Goal: Transaction & Acquisition: Obtain resource

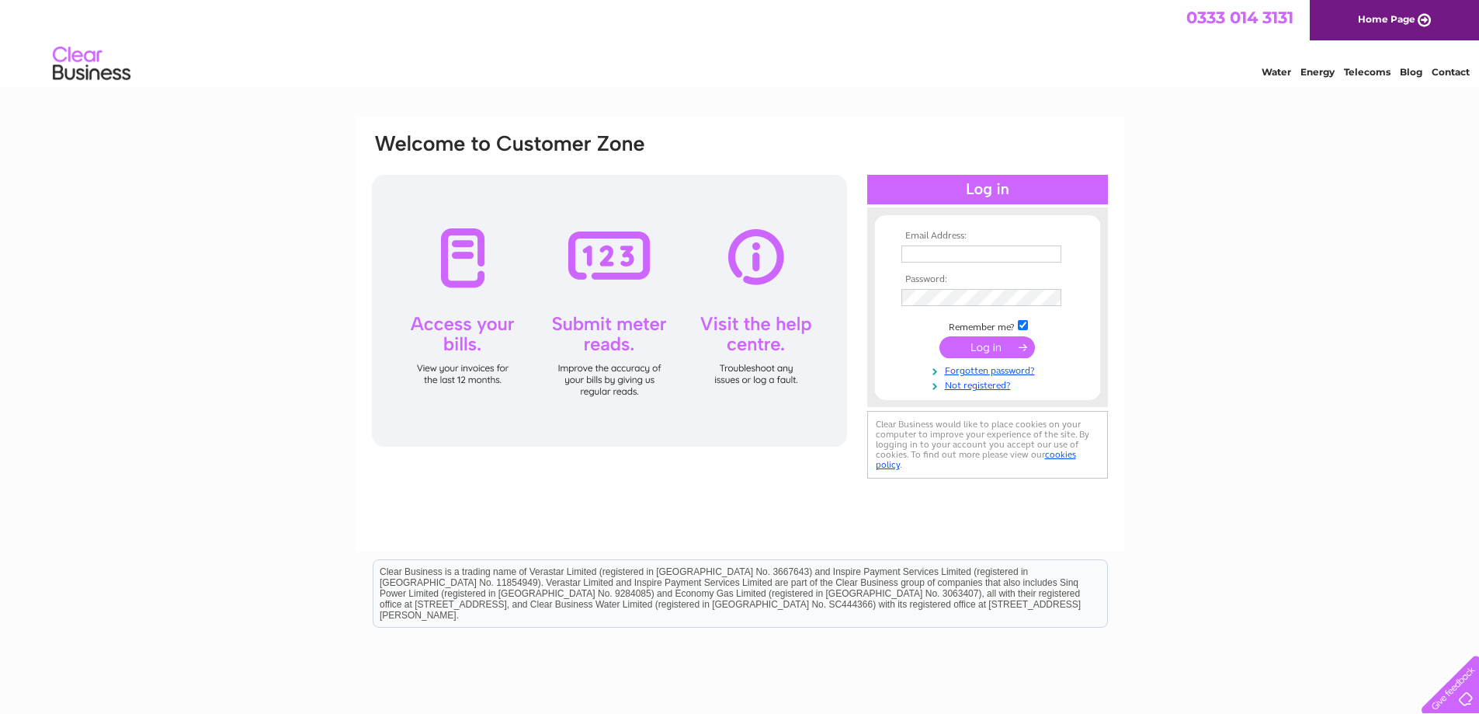
click at [940, 255] on input "text" at bounding box center [982, 253] width 160 height 17
type input "sales@aljonline.co.uk"
click at [983, 347] on input "submit" at bounding box center [988, 349] width 96 height 22
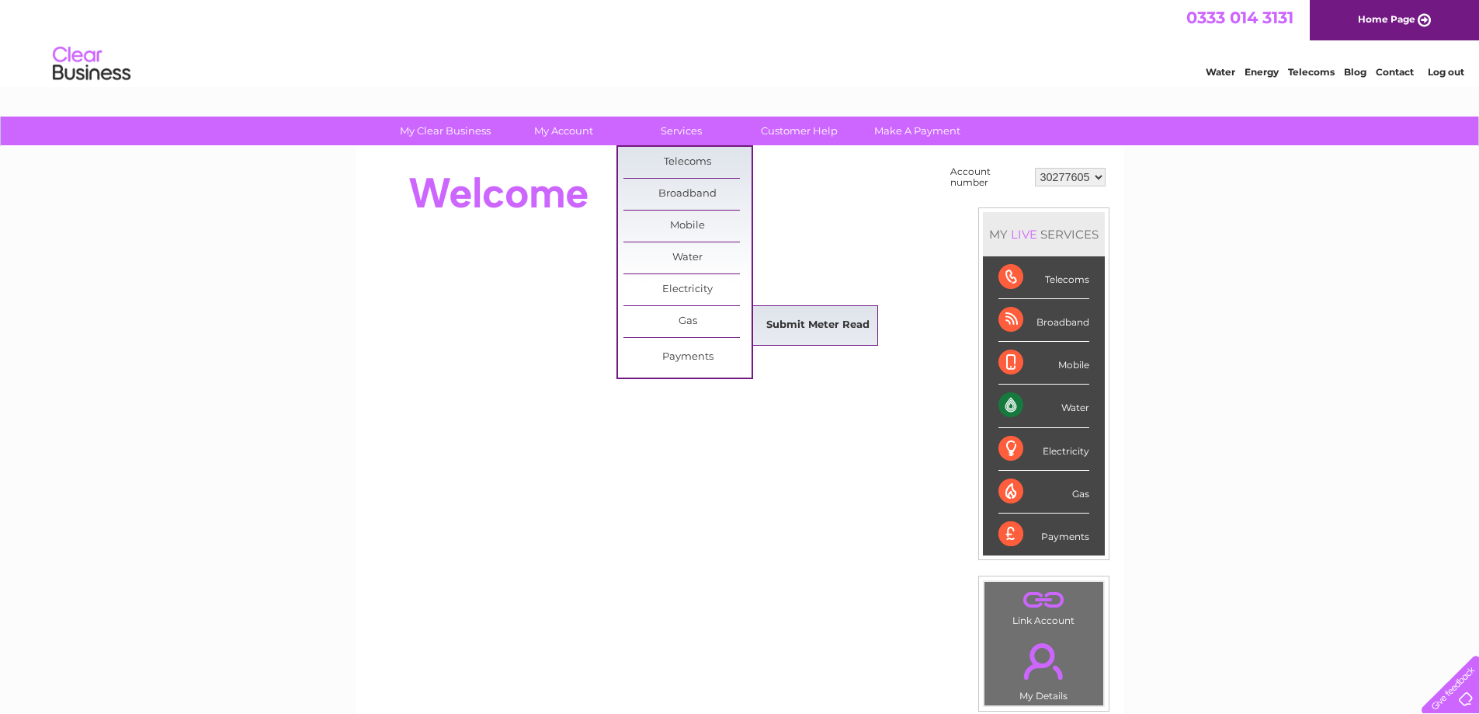
click at [786, 323] on link "Submit Meter Read" at bounding box center [818, 325] width 128 height 31
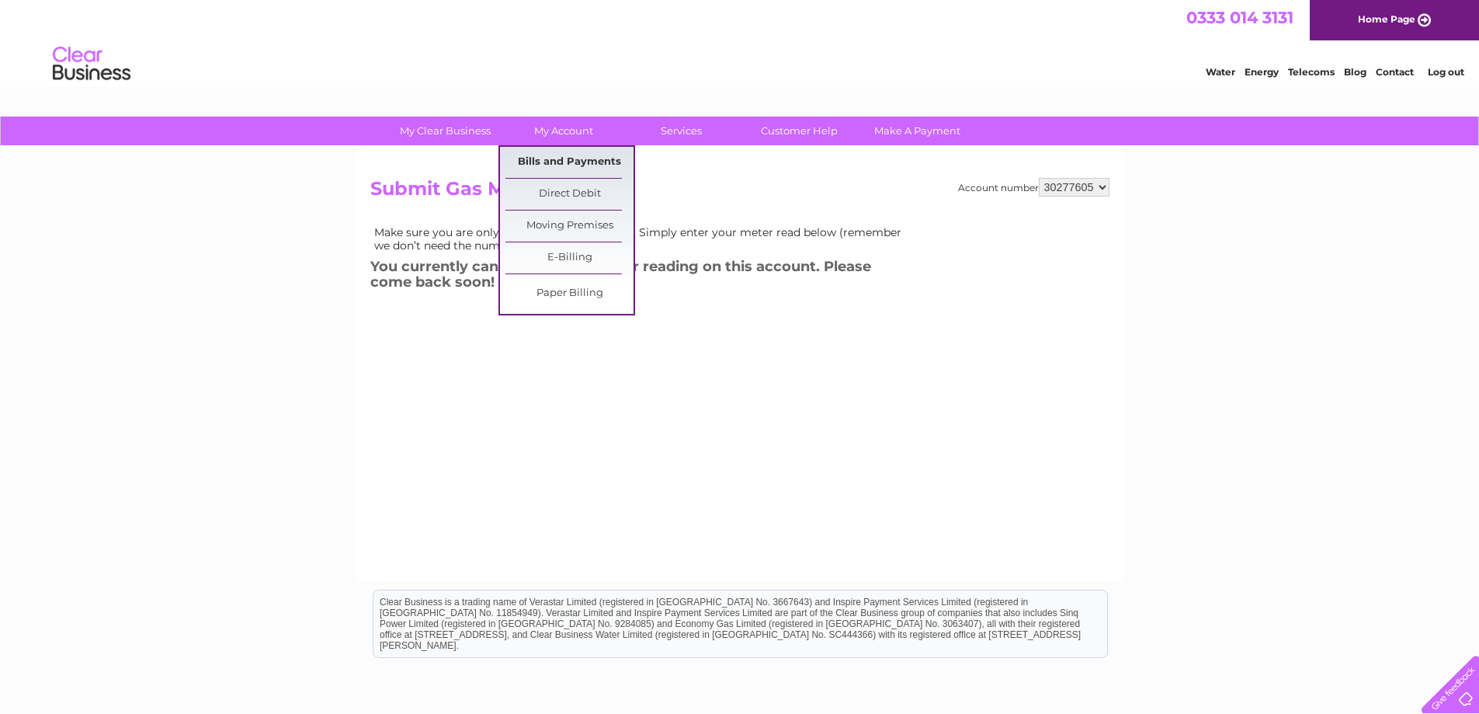
click at [569, 161] on link "Bills and Payments" at bounding box center [570, 162] width 128 height 31
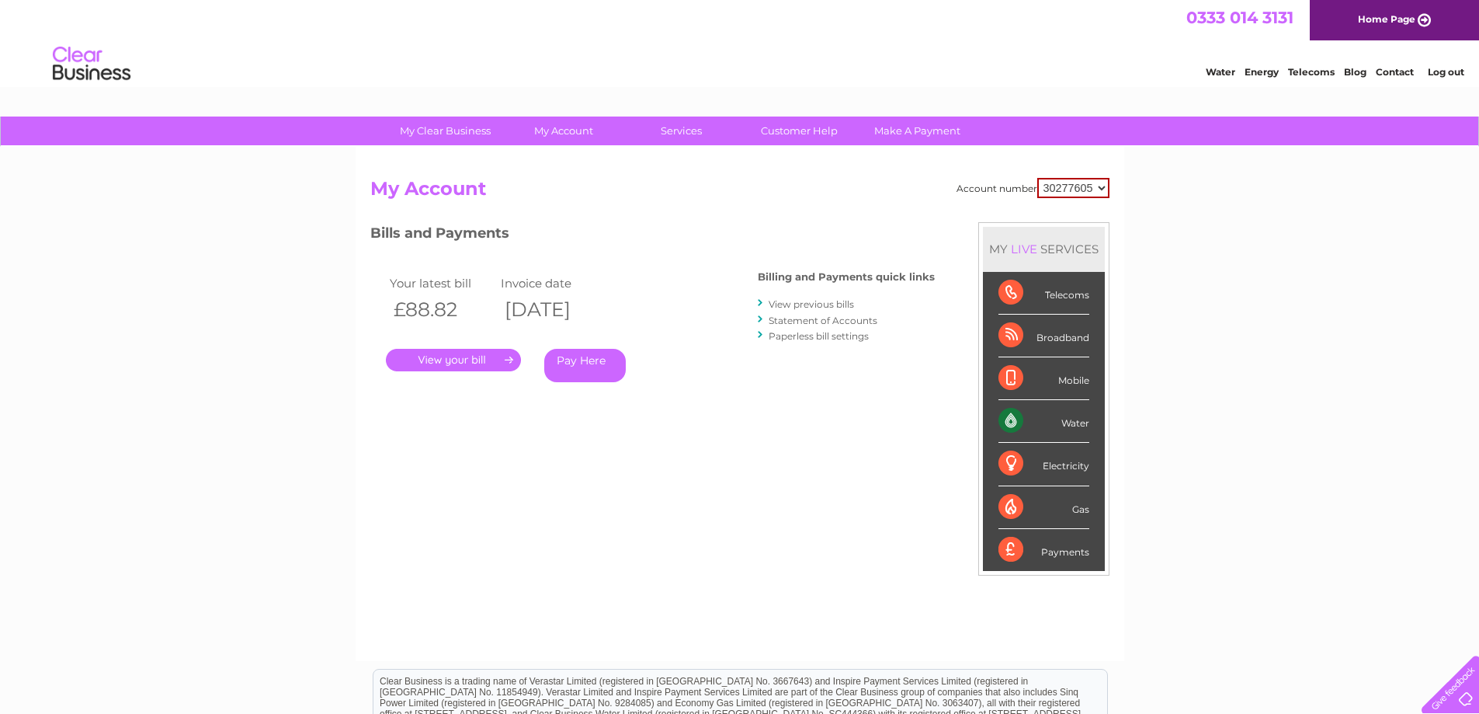
click at [498, 363] on link "." at bounding box center [453, 360] width 135 height 23
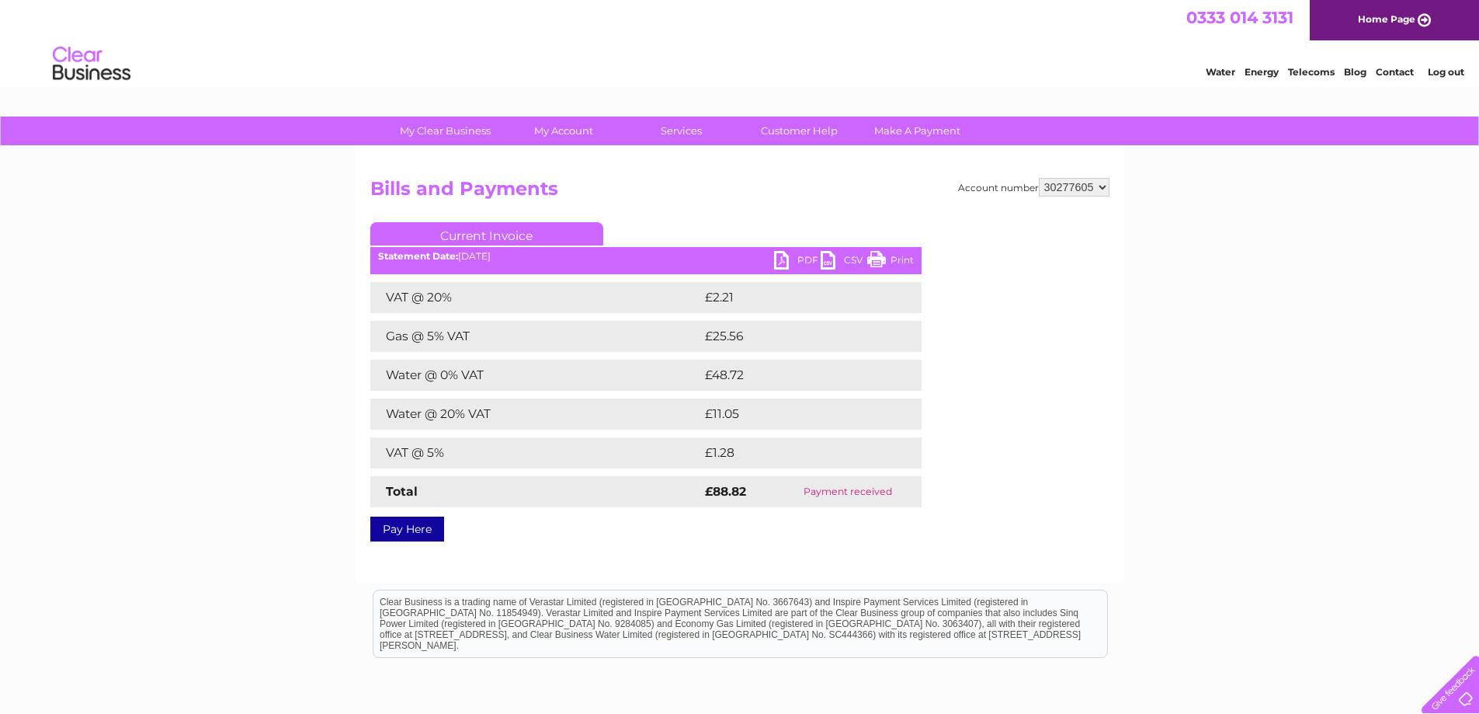
click at [791, 264] on link "PDF" at bounding box center [797, 262] width 47 height 23
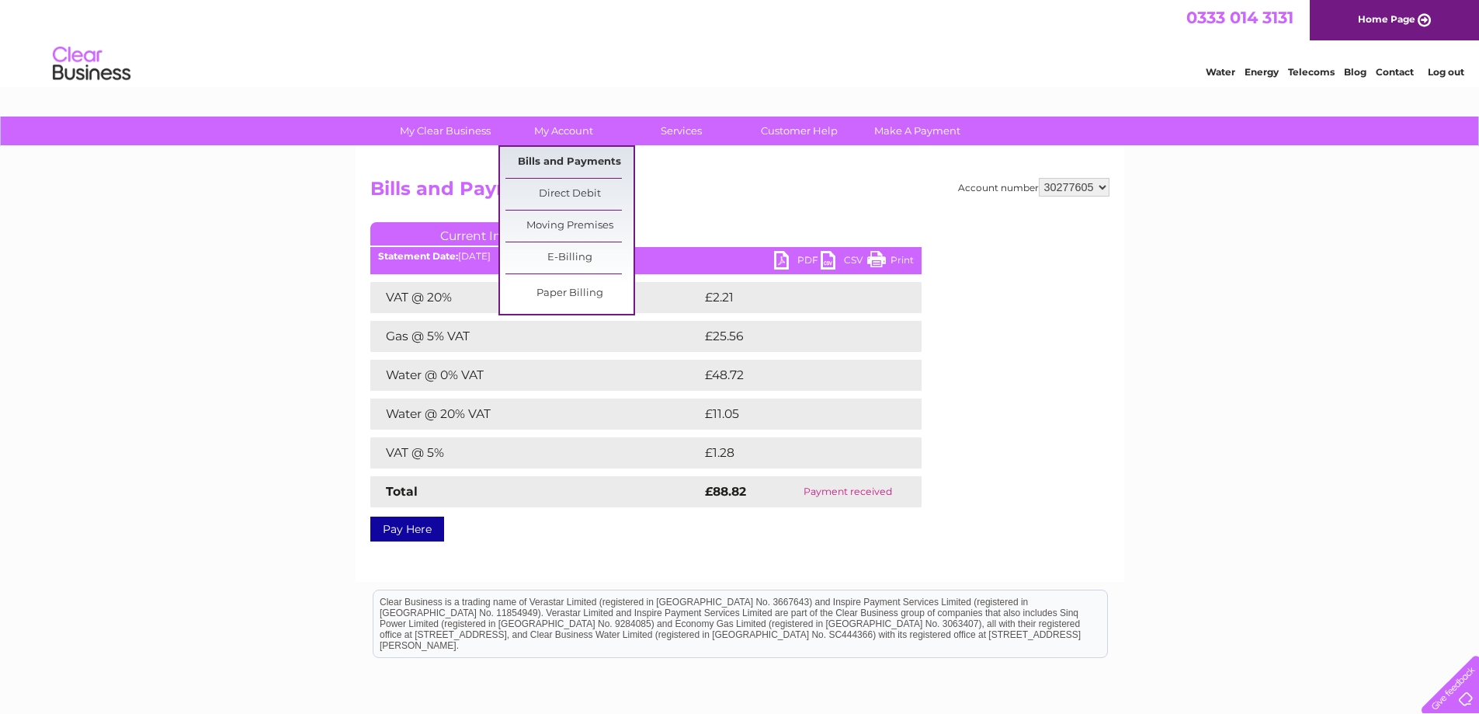
click at [575, 162] on link "Bills and Payments" at bounding box center [570, 162] width 128 height 31
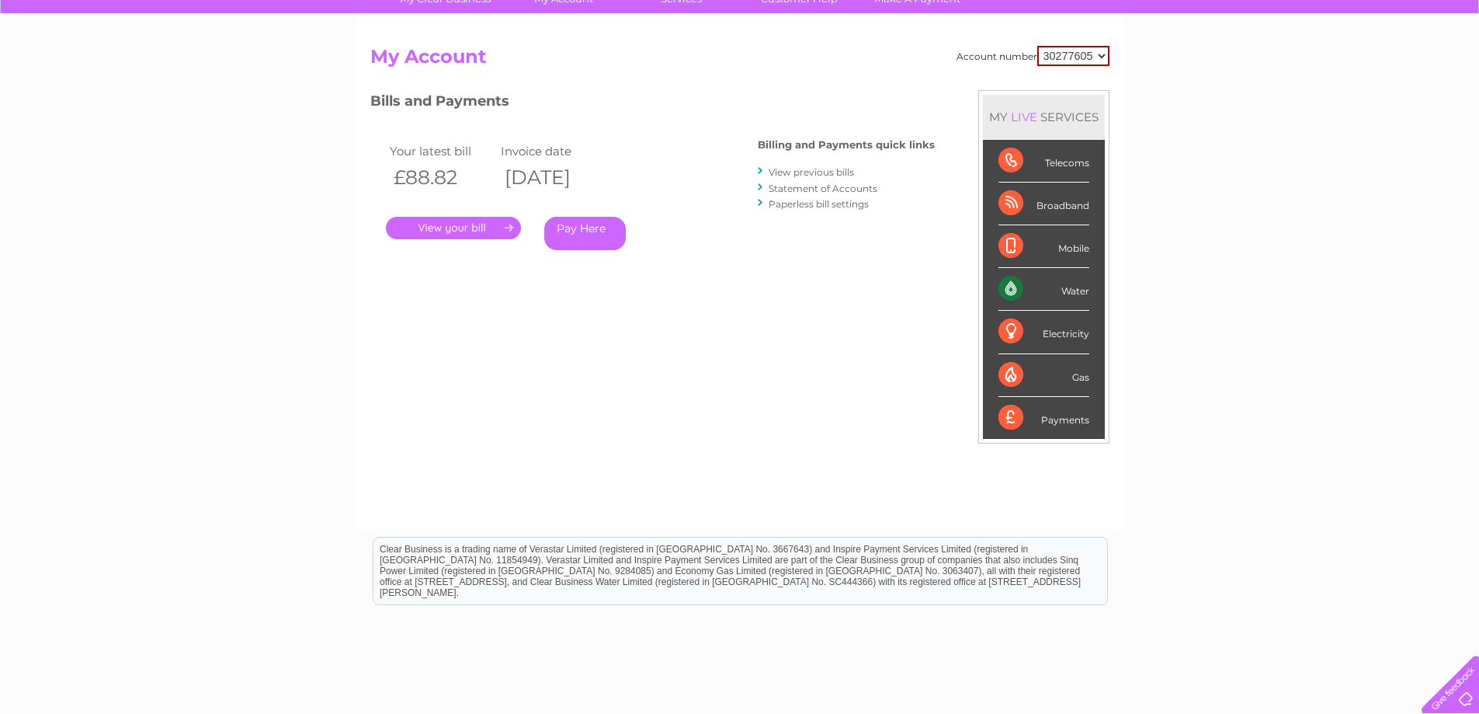
scroll to position [95, 0]
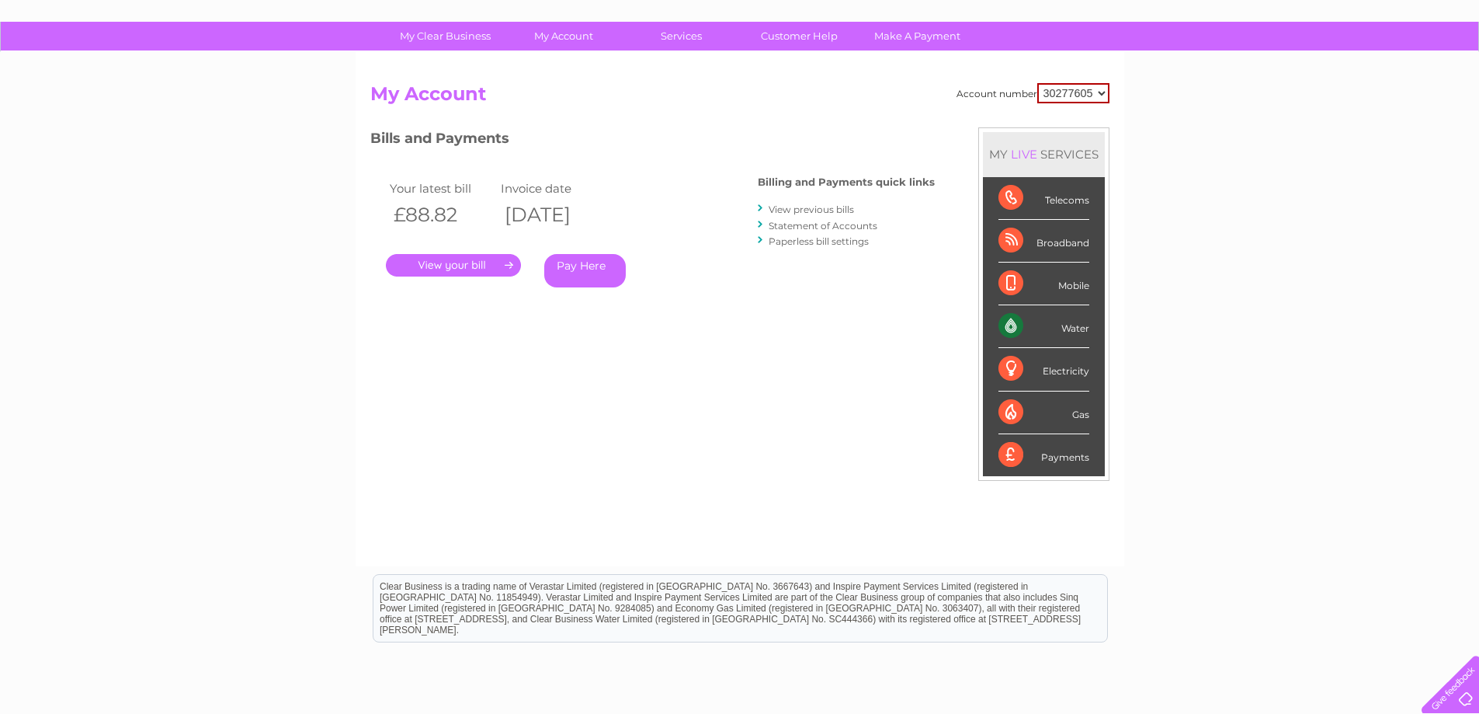
click at [803, 212] on link "View previous bills" at bounding box center [811, 209] width 85 height 12
